Goal: Information Seeking & Learning: Learn about a topic

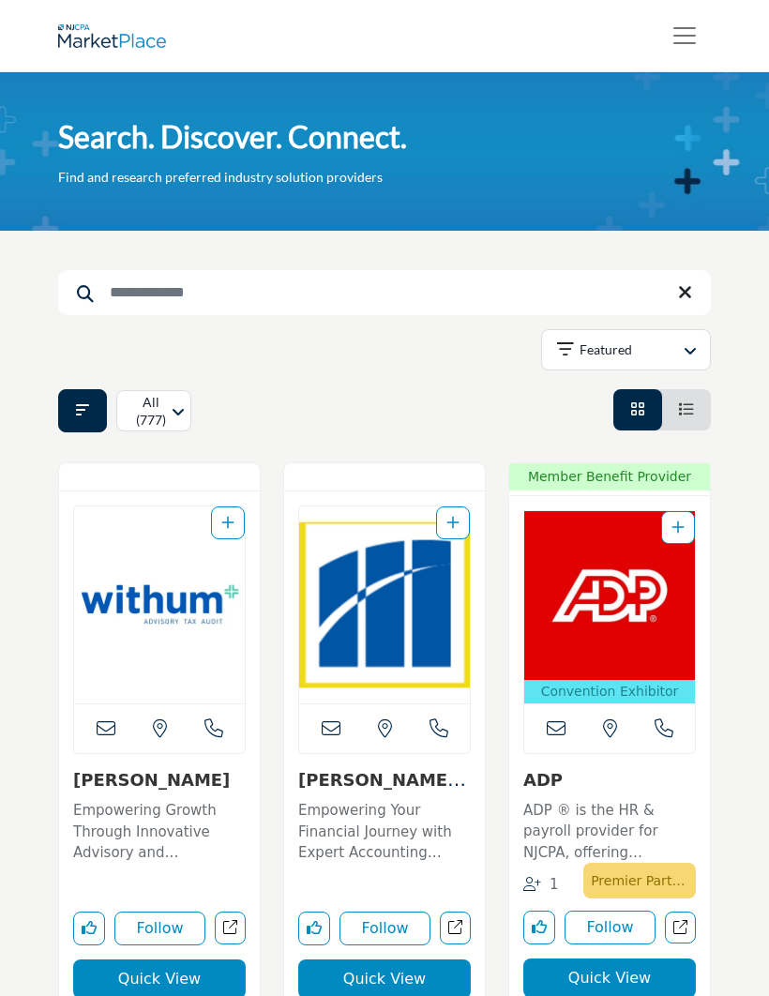
click at [404, 284] on input "Search Keyword" at bounding box center [384, 292] width 653 height 45
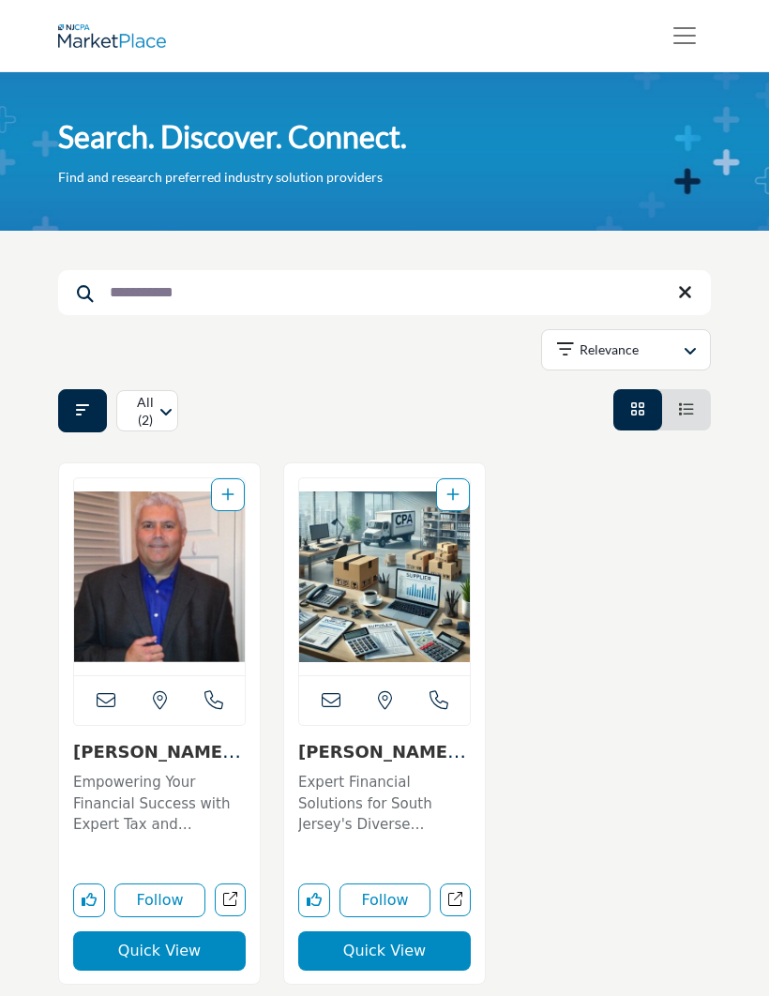
type input "**********"
click at [446, 578] on img "Open Listing in new tab" at bounding box center [384, 576] width 171 height 197
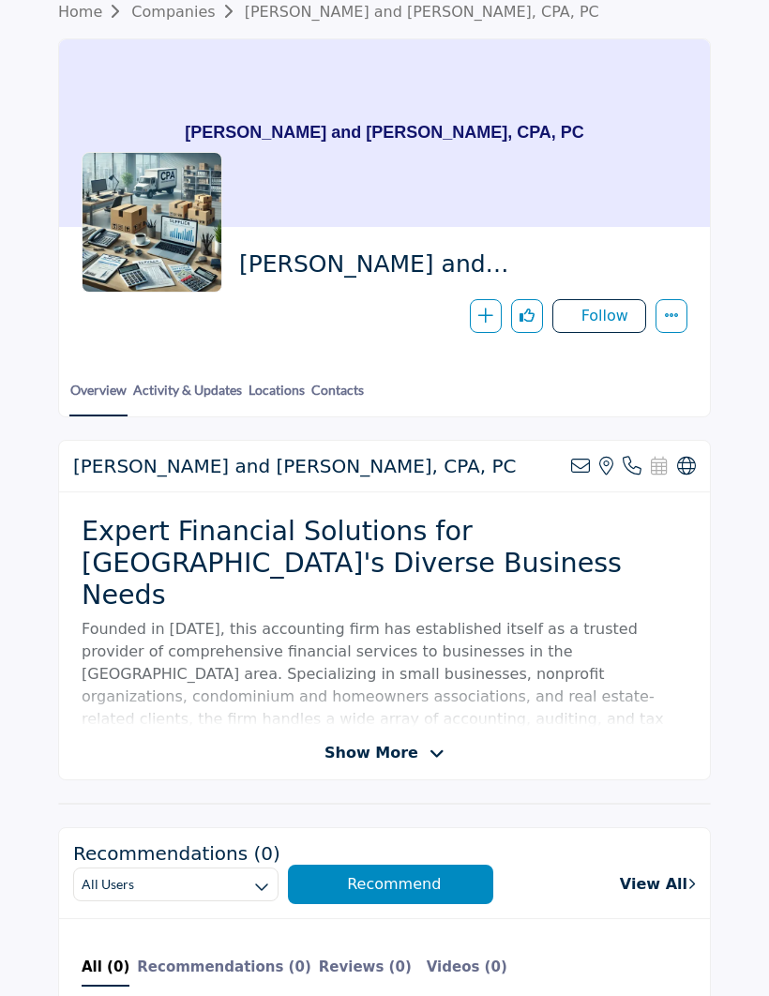
scroll to position [89, 0]
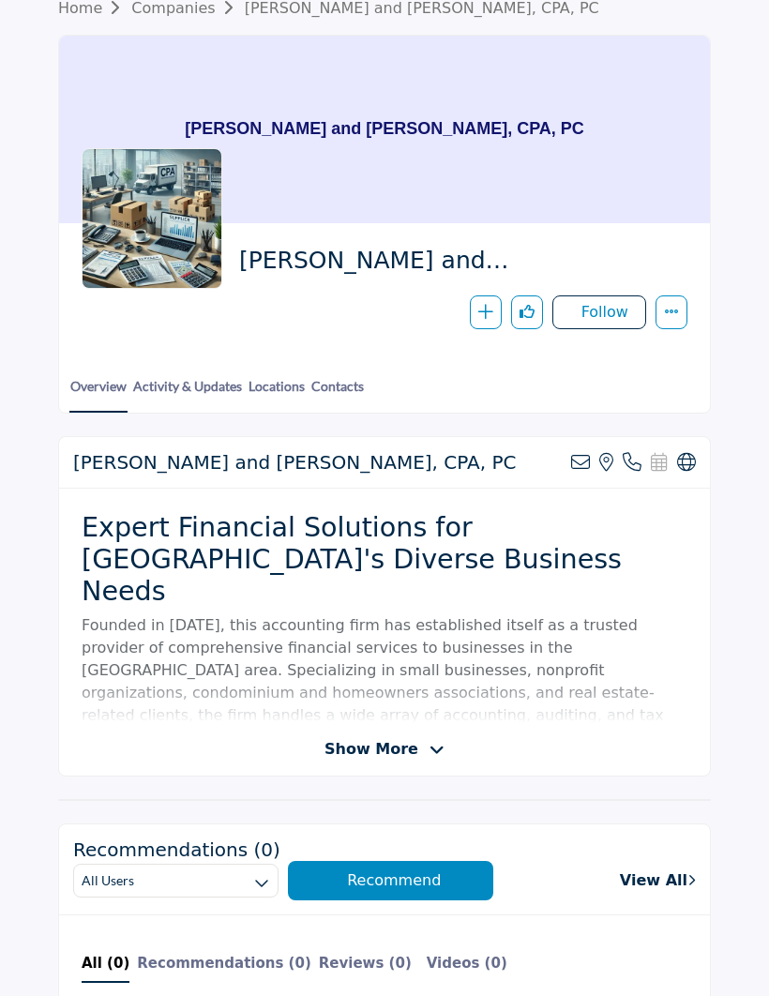
click at [430, 744] on icon at bounding box center [437, 751] width 15 height 17
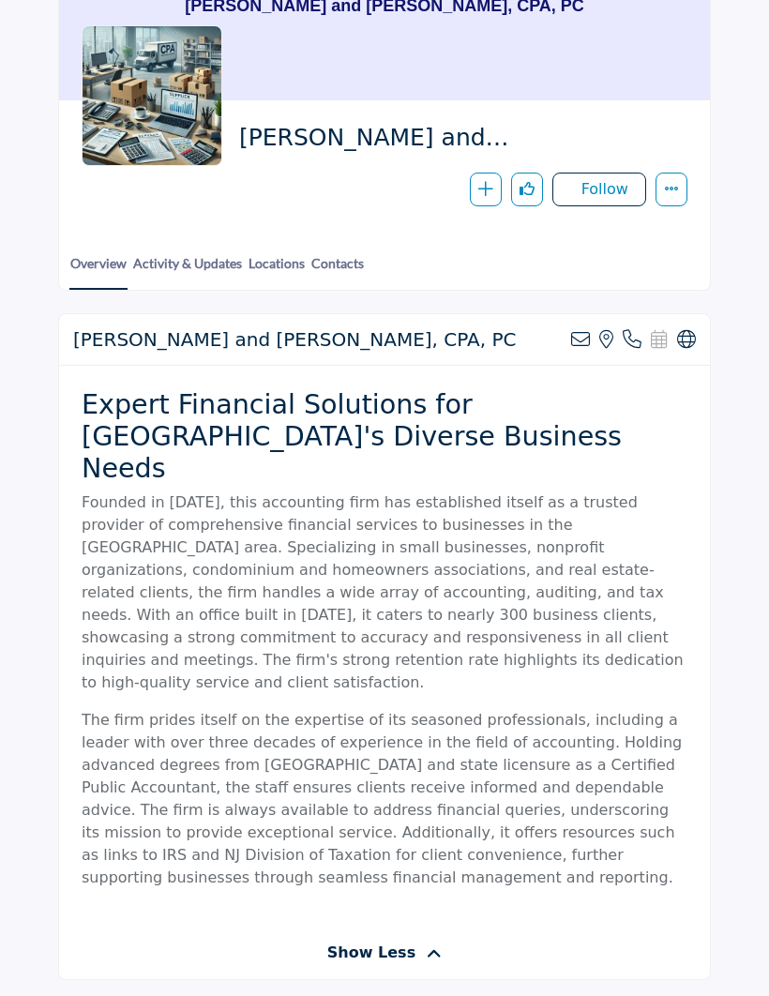
scroll to position [0, 0]
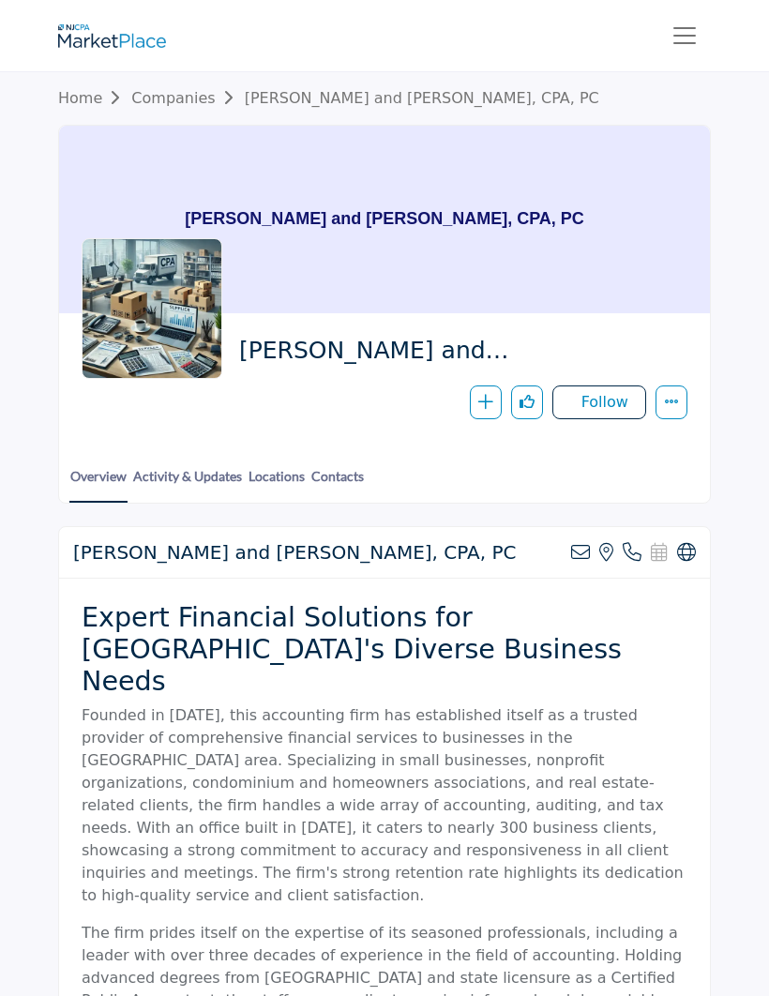
click at [171, 468] on link "Activity & Updates" at bounding box center [187, 483] width 111 height 35
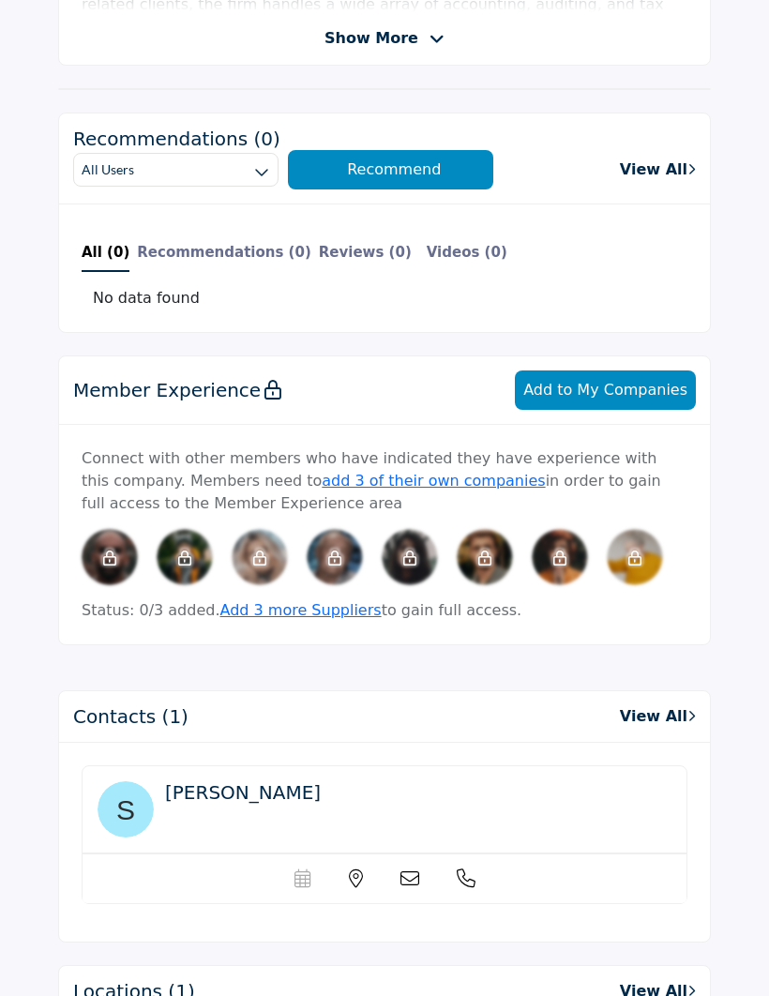
scroll to position [756, 0]
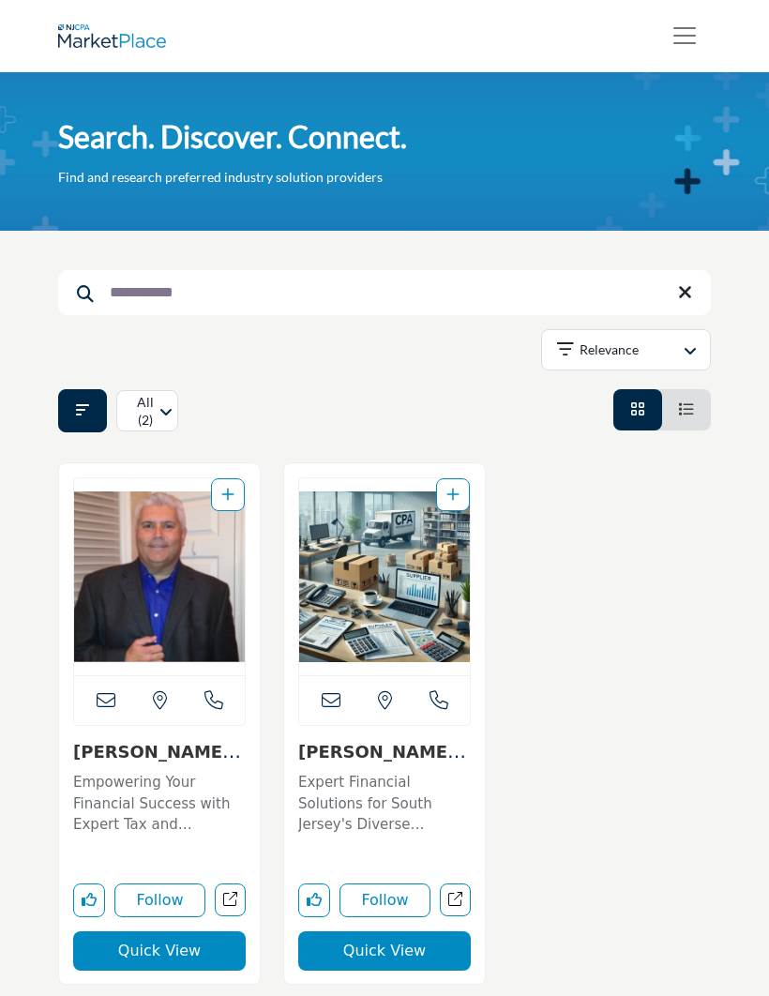
click at [194, 695] on div "View the location of this listing Call Number" at bounding box center [159, 700] width 171 height 50
click at [174, 954] on button "Quick View" at bounding box center [159, 951] width 173 height 39
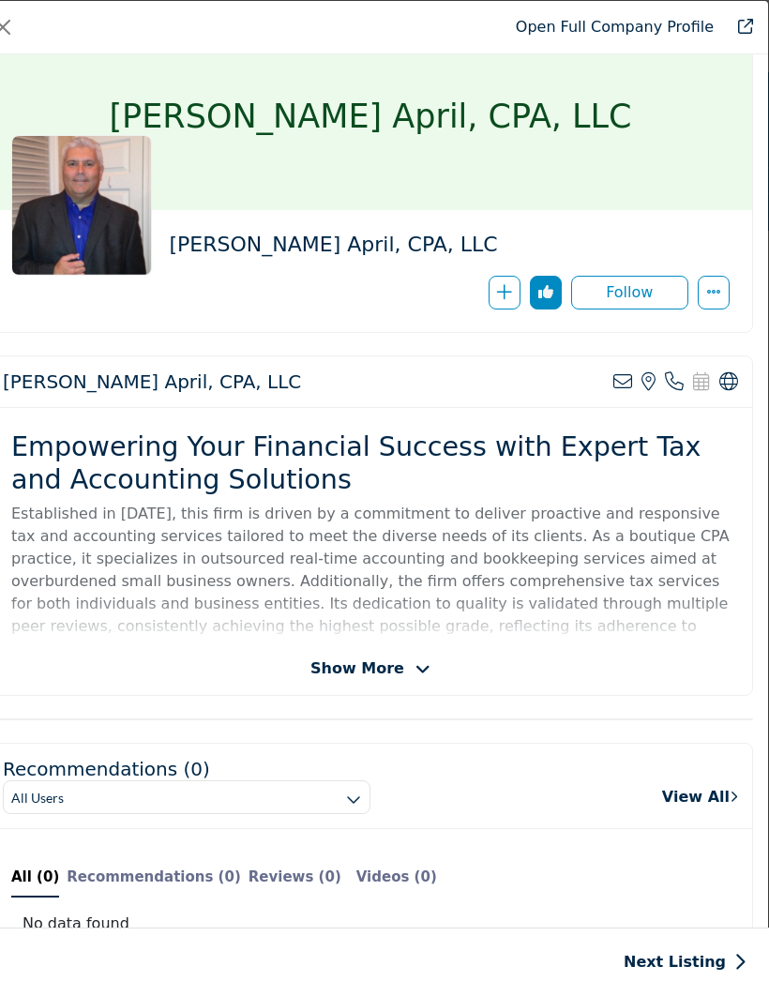
scroll to position [53, 0]
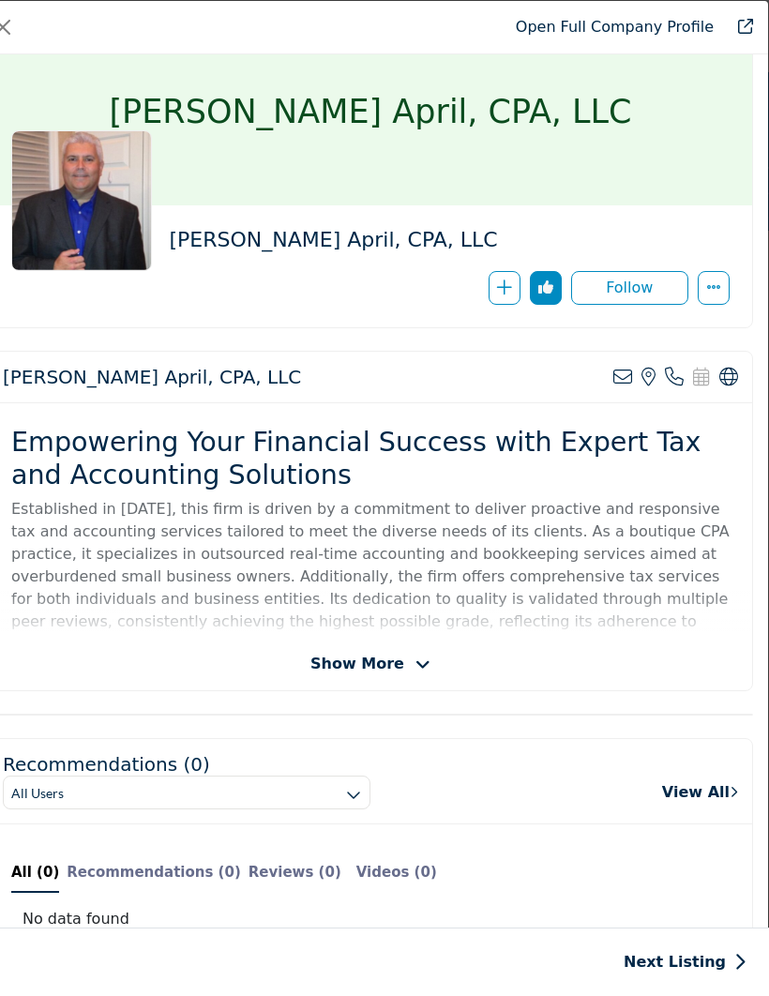
click at [416, 663] on icon "Company Data Modal" at bounding box center [423, 665] width 15 height 17
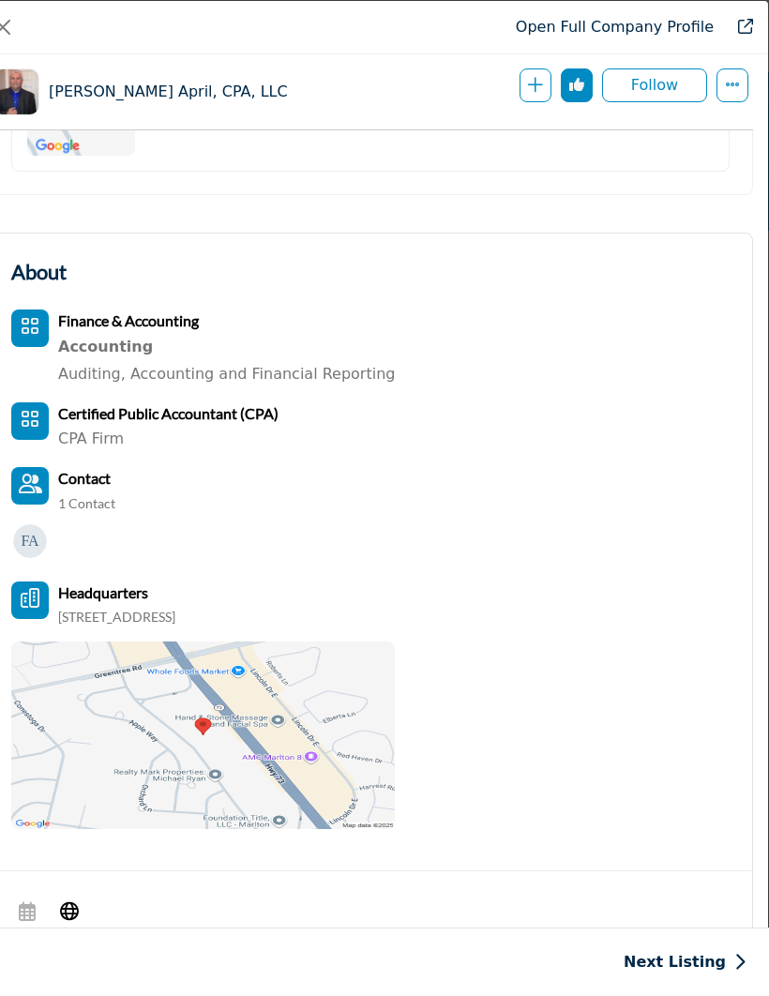
scroll to position [1973, 0]
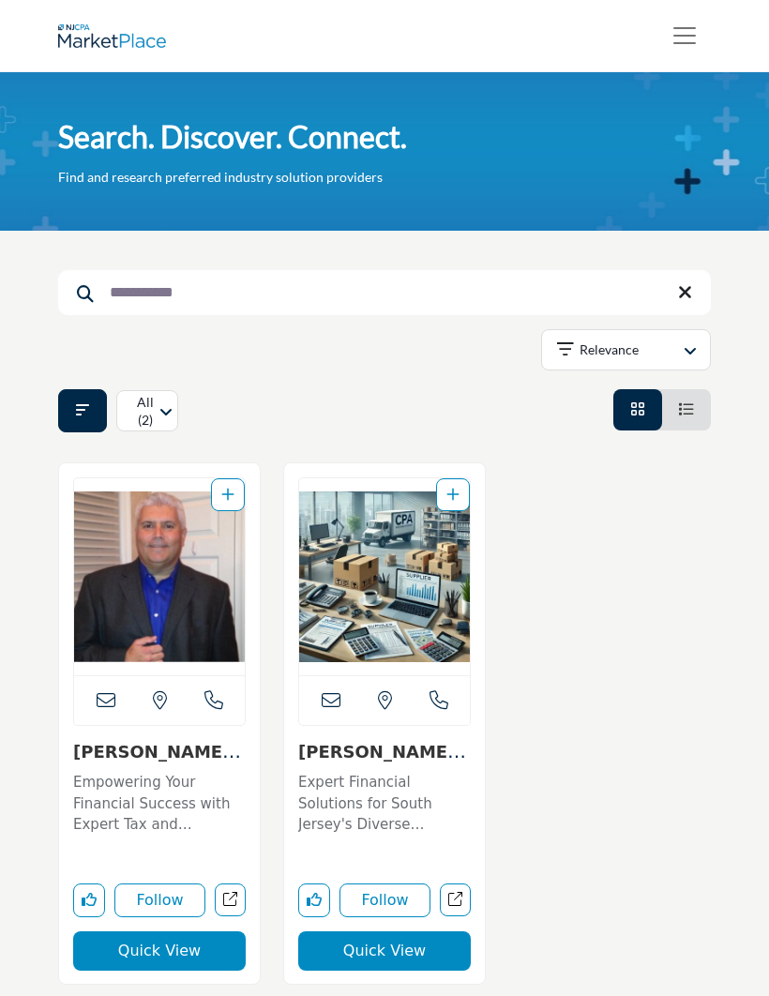
click at [672, 348] on div "Relevance" at bounding box center [617, 350] width 120 height 23
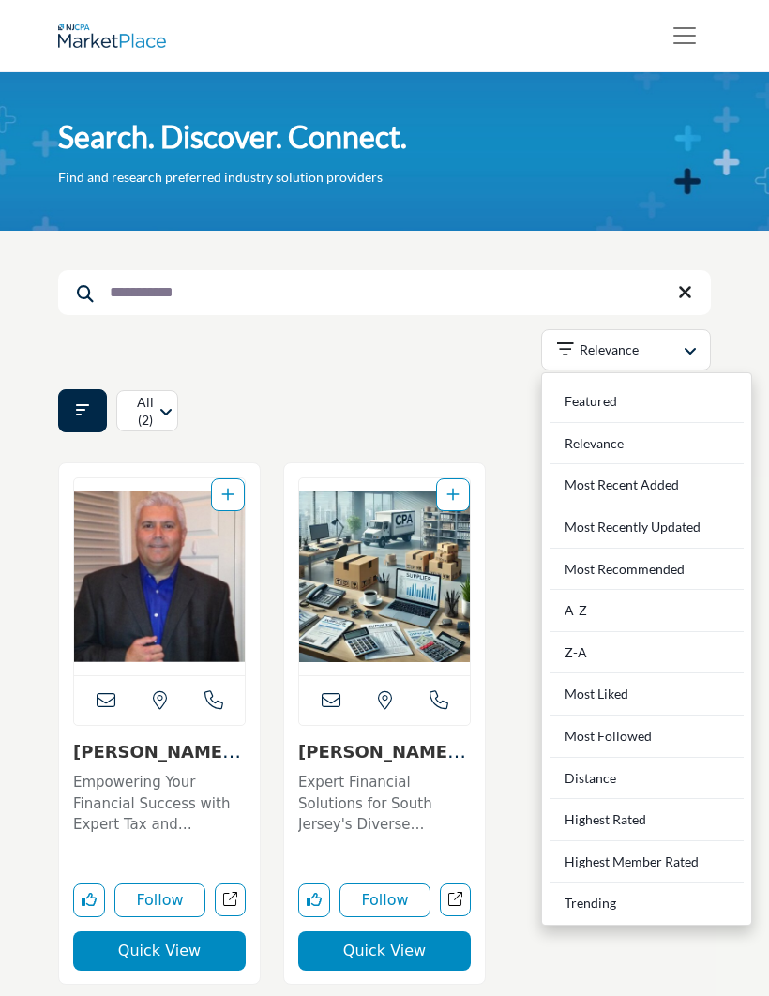
click at [500, 472] on div at bounding box center [384, 737] width 675 height 549
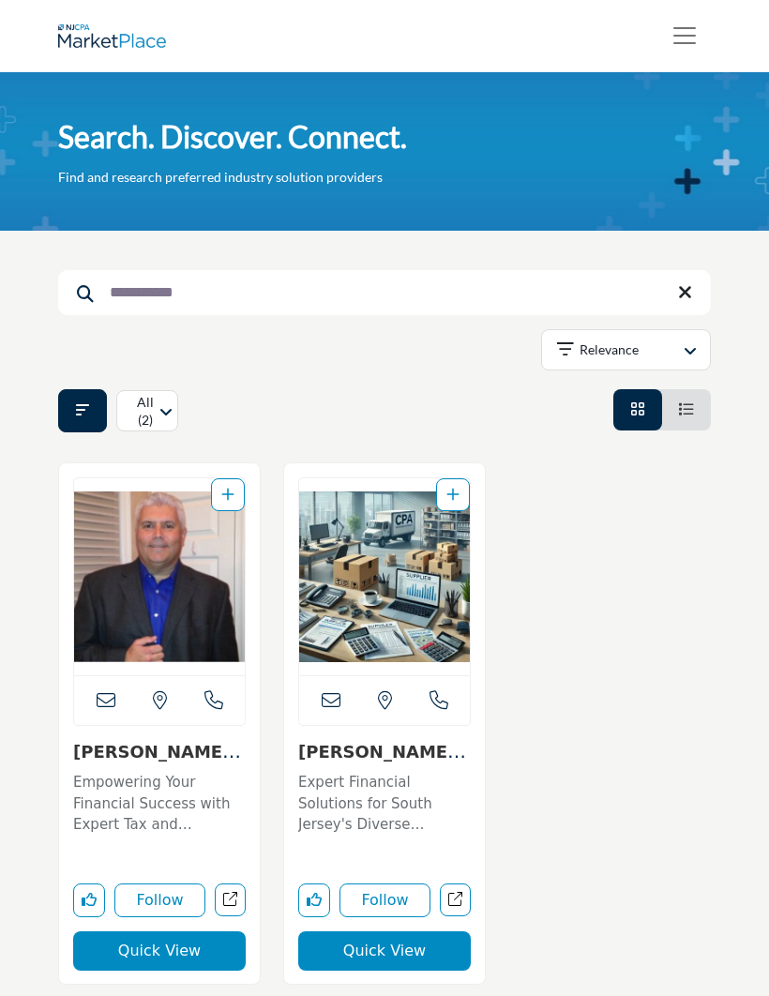
click at [179, 948] on button "Quick View" at bounding box center [159, 951] width 173 height 39
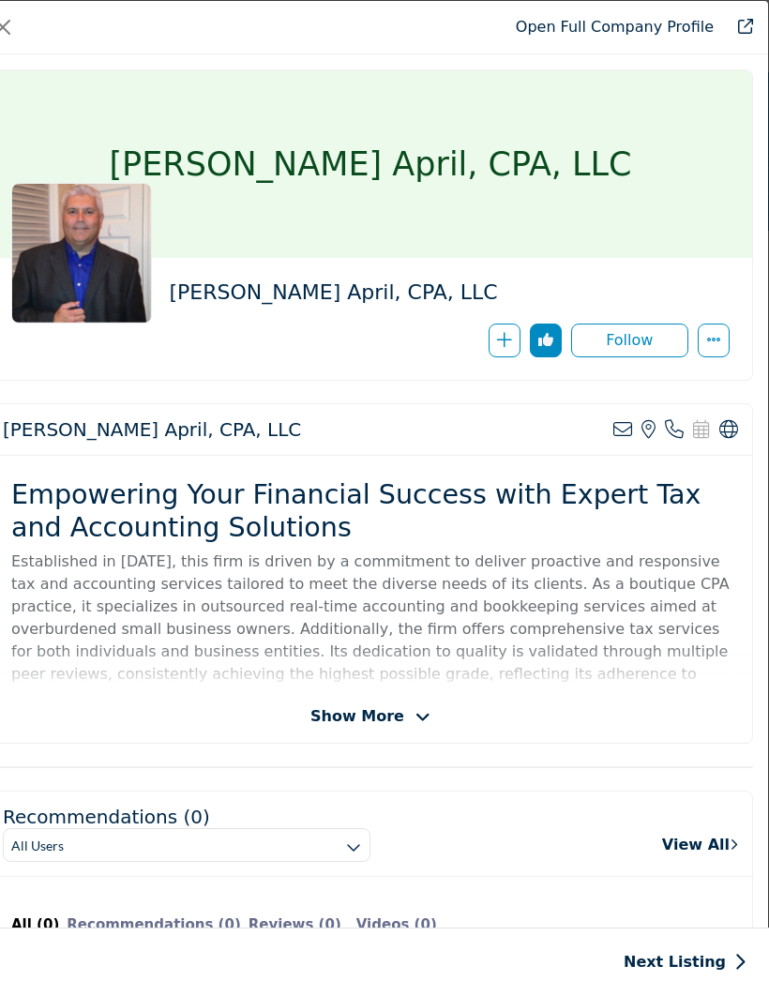
click at [381, 727] on span "Show More" at bounding box center [358, 716] width 94 height 23
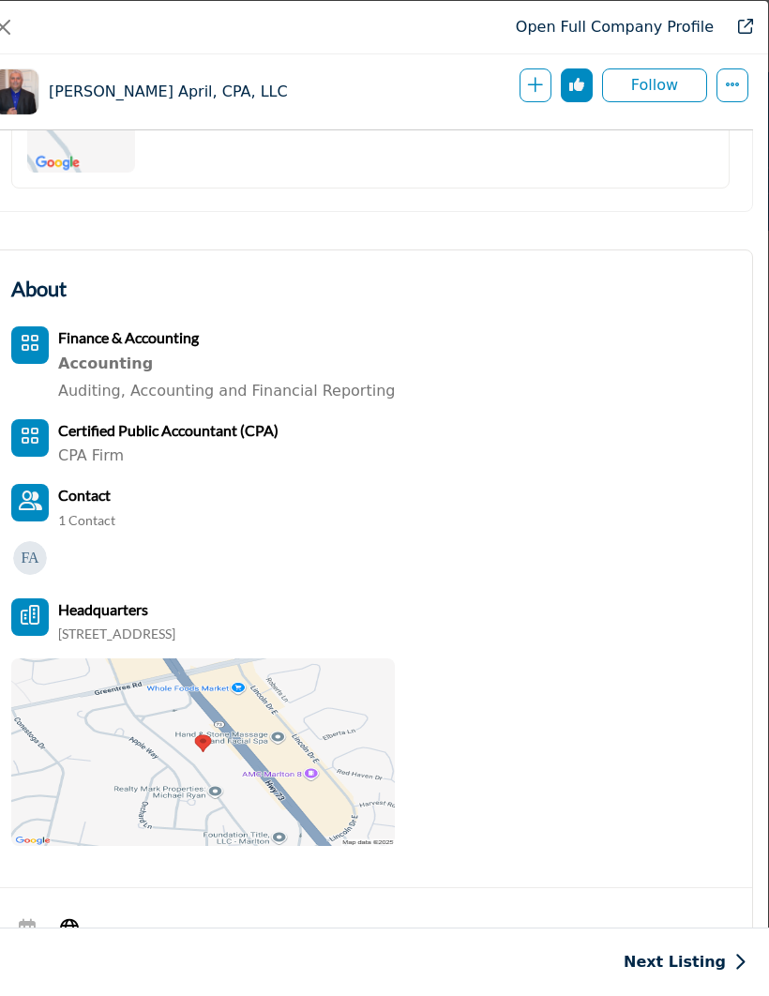
scroll to position [1973, 0]
click at [395, 718] on img "Company Data Modal" at bounding box center [203, 754] width 384 height 188
